Goal: Check status: Check status

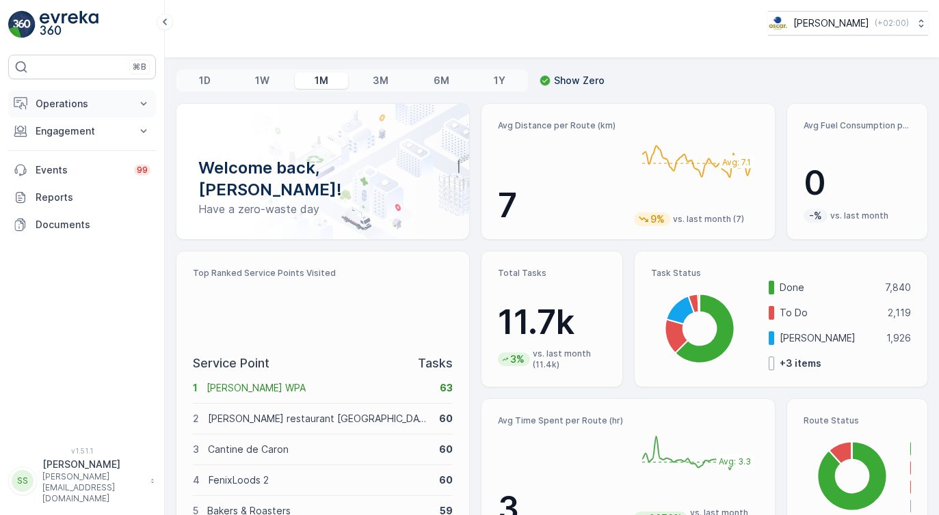
click at [107, 114] on button "Operations" at bounding box center [82, 103] width 148 height 27
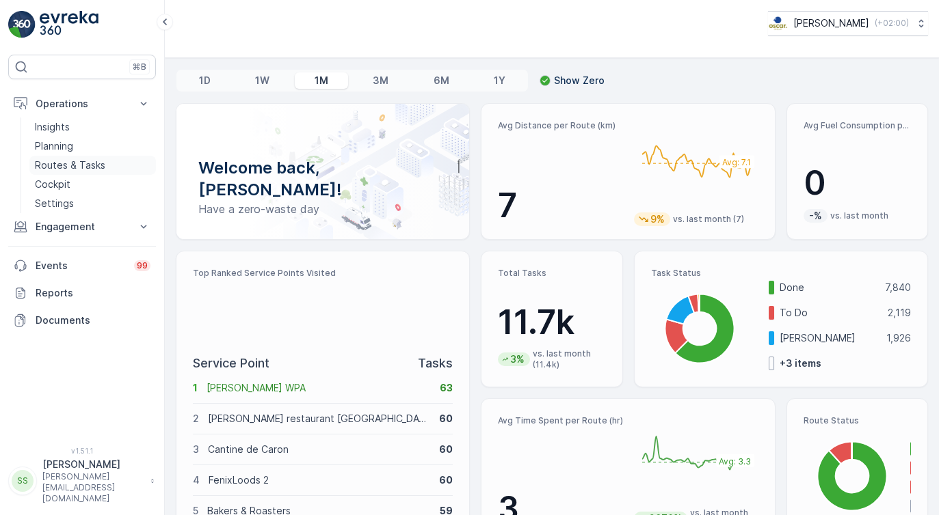
click at [53, 161] on p "Routes & Tasks" at bounding box center [70, 166] width 70 height 14
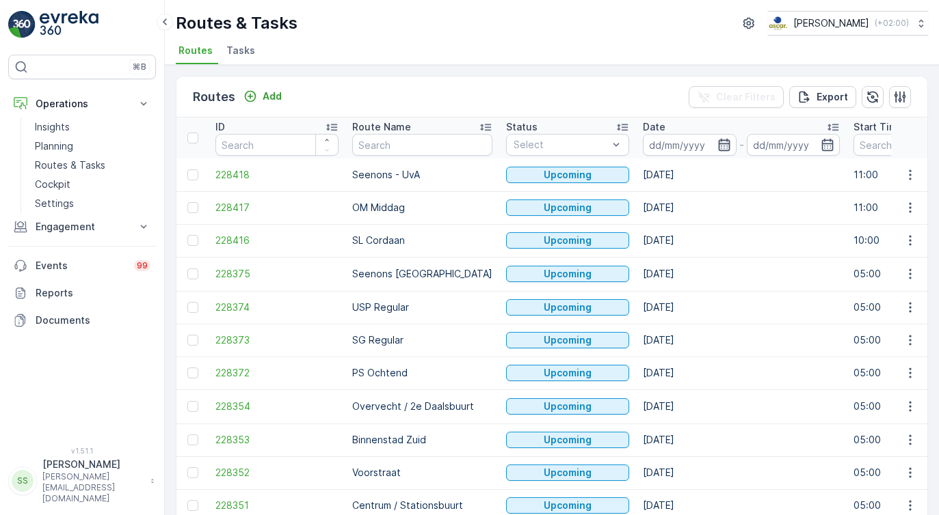
click at [717, 146] on icon "button" at bounding box center [724, 145] width 14 height 14
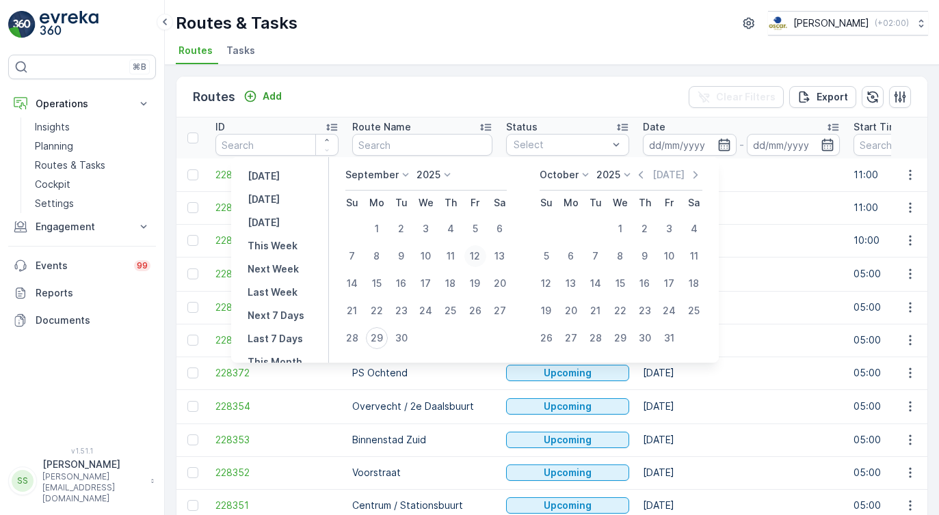
click at [475, 256] on div "12" at bounding box center [475, 256] width 22 height 22
type input "[DATE]"
click at [475, 256] on div "12" at bounding box center [475, 256] width 22 height 22
type input "[DATE]"
click button "12" at bounding box center [475, 256] width 25 height 25
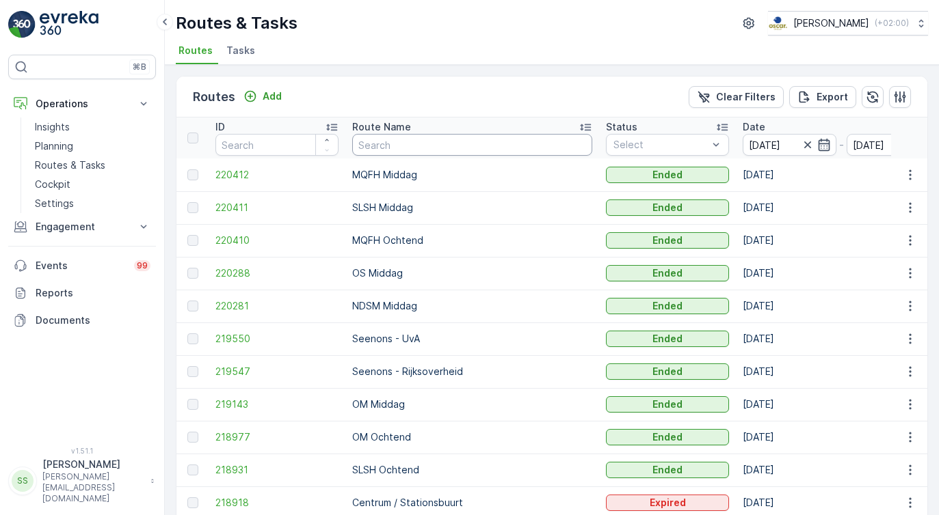
click at [390, 149] on input "text" at bounding box center [472, 145] width 240 height 22
type input "wg"
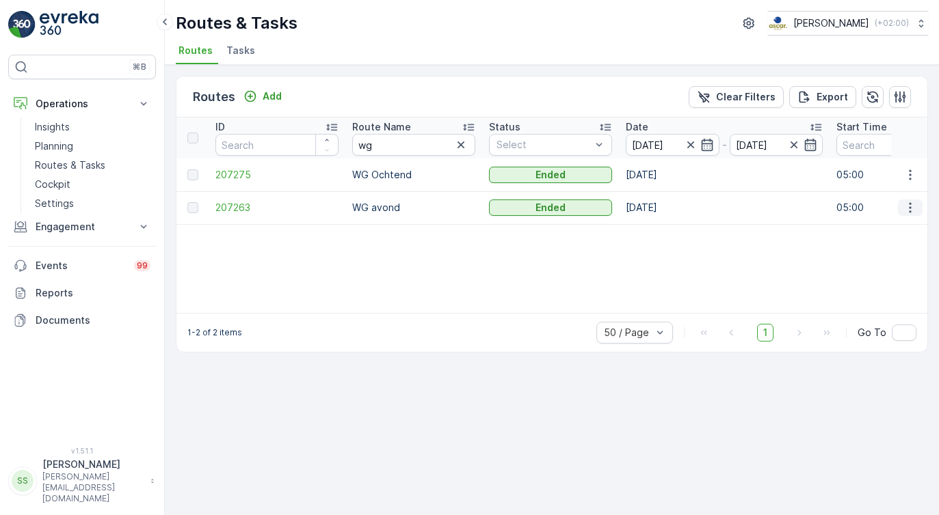
click at [902, 207] on button "button" at bounding box center [910, 208] width 25 height 16
click at [870, 249] on span "View Route Tracking" at bounding box center [885, 248] width 94 height 14
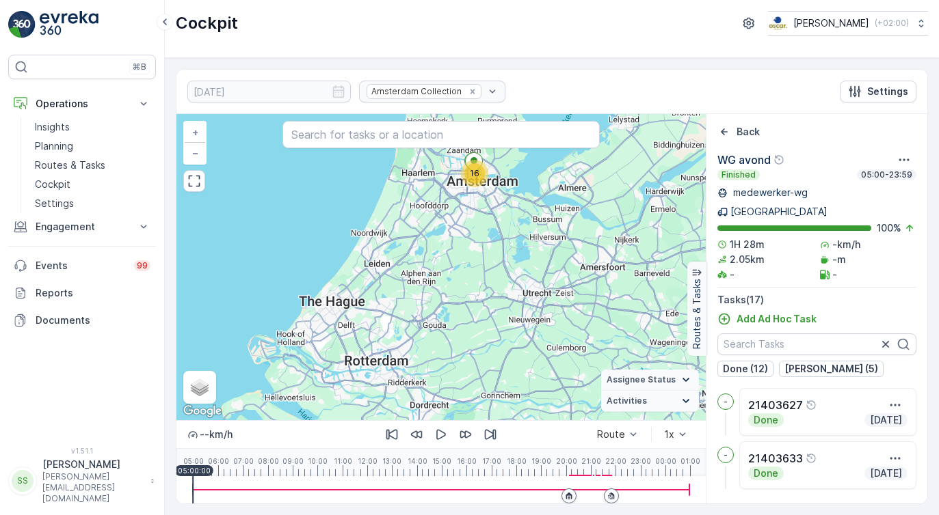
click at [572, 466] on div "05:00 06:00 07:00 08:00 09:00 10:00 11:00 12:00 13:00 14:00 15:00 16:00 17:00 1…" at bounding box center [441, 462] width 496 height 27
click at [584, 467] on p "20:17:20" at bounding box center [572, 471] width 31 height 8
